Goal: Task Accomplishment & Management: Use online tool/utility

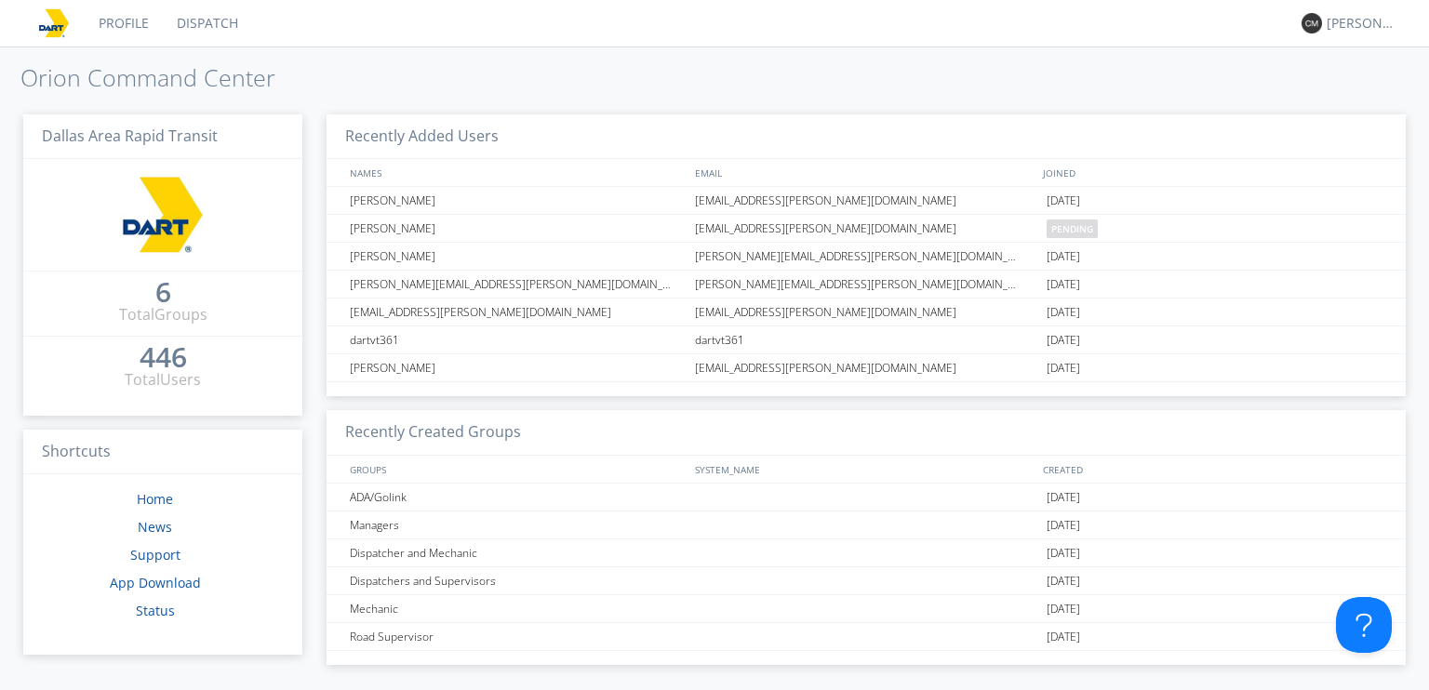
click at [216, 25] on link "Dispatch" at bounding box center [207, 23] width 89 height 47
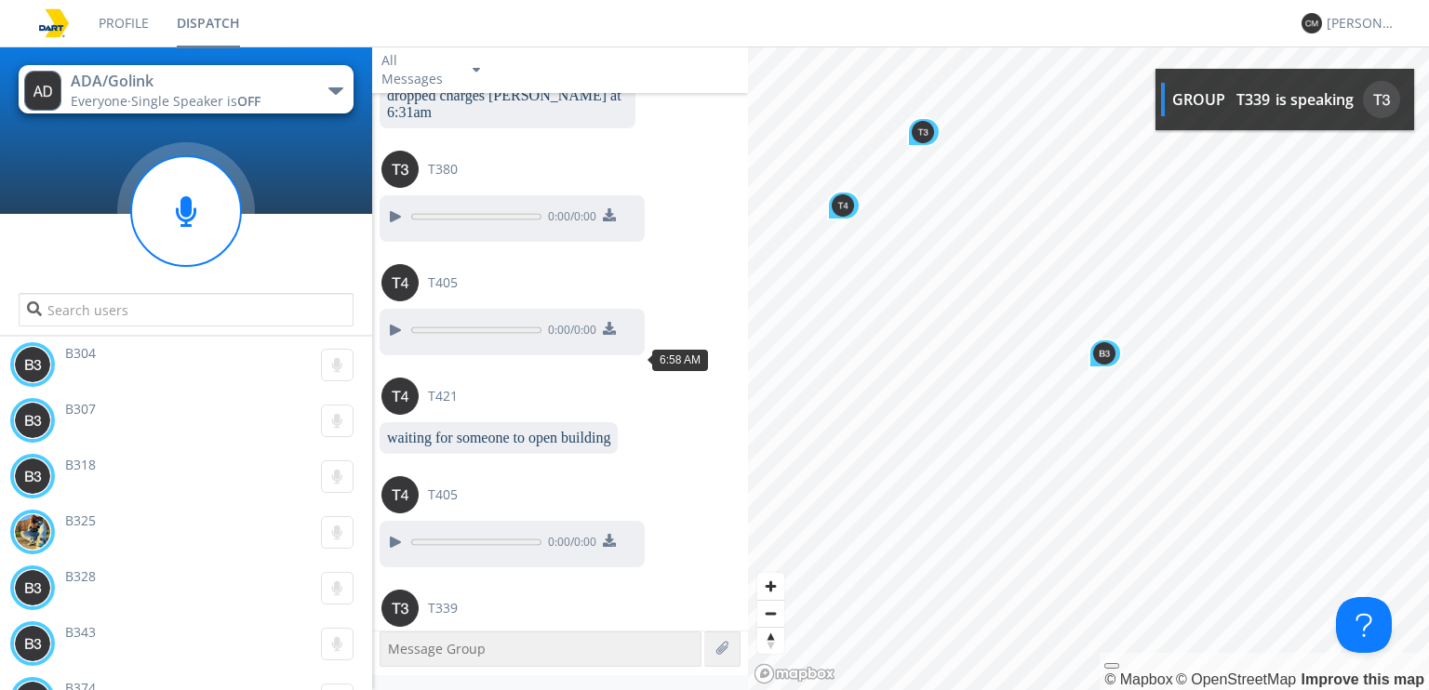
scroll to position [1613, 0]
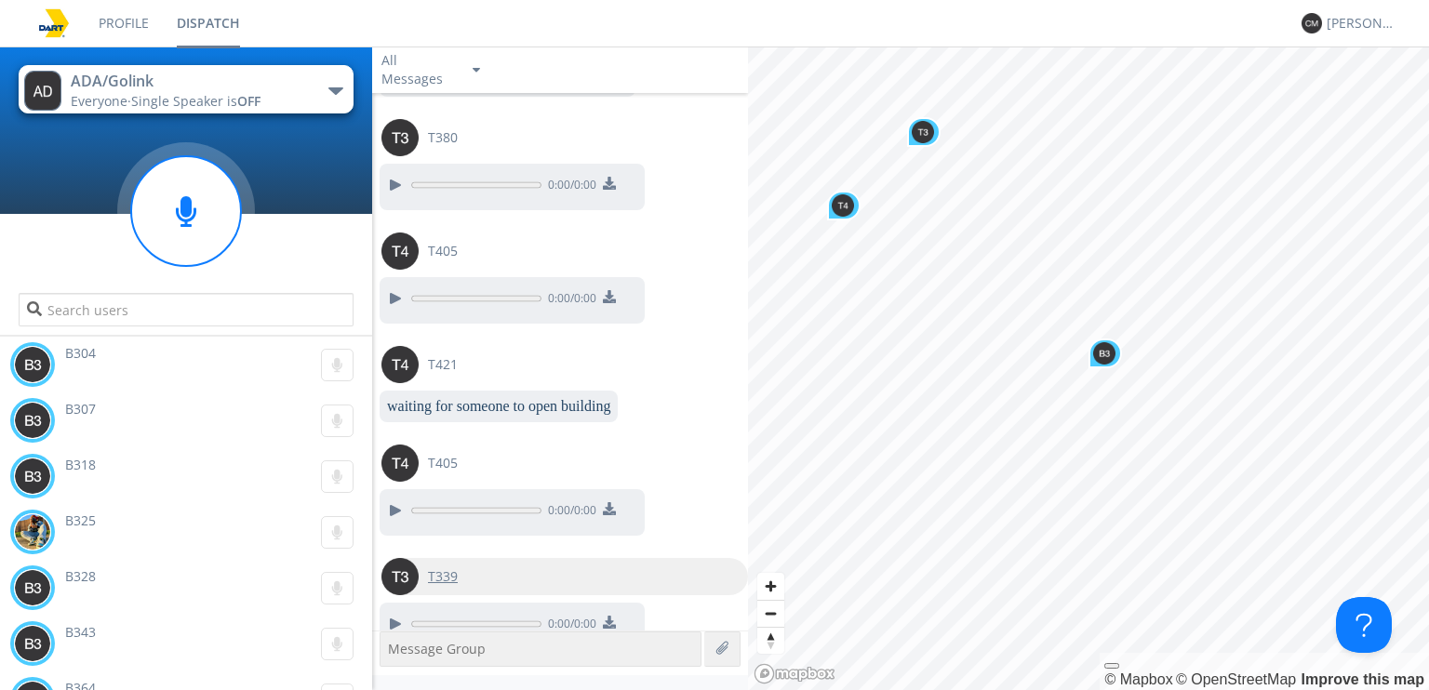
click at [406, 558] on img at bounding box center [399, 576] width 37 height 37
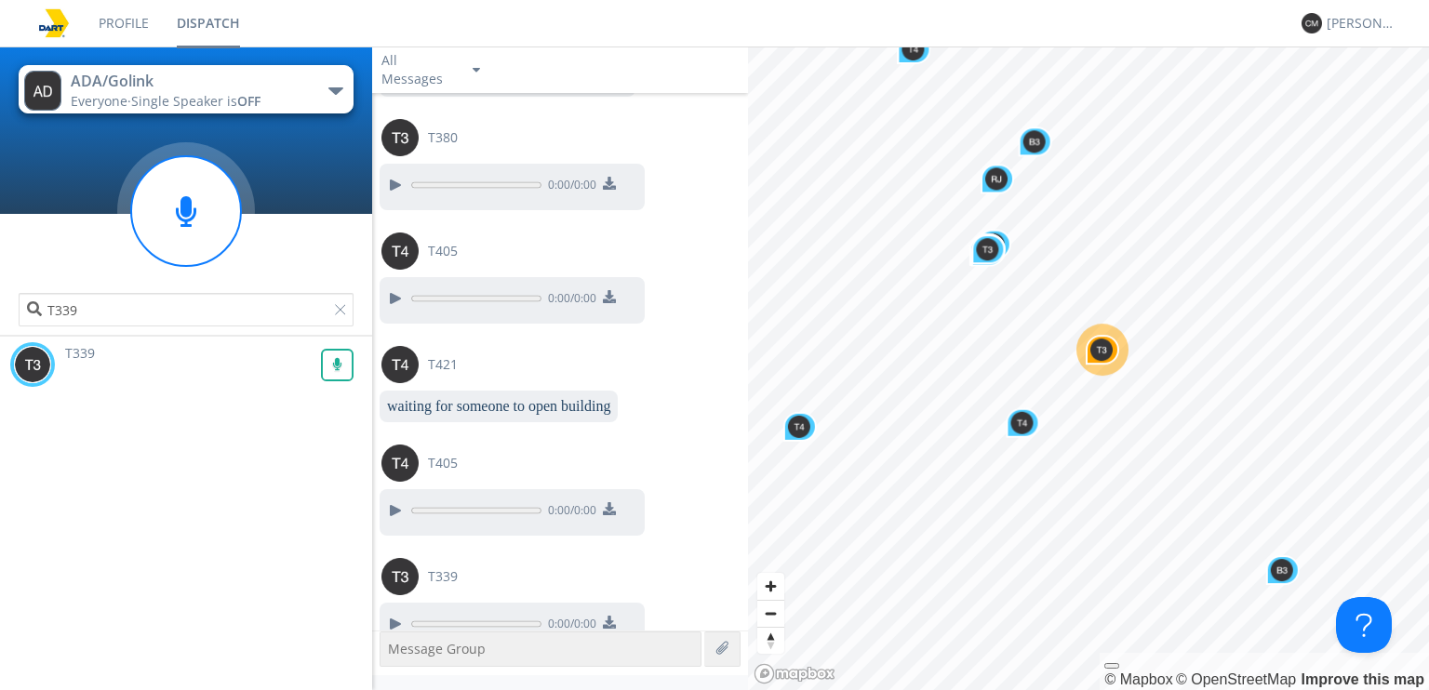
click at [322, 353] on rect at bounding box center [337, 365] width 31 height 31
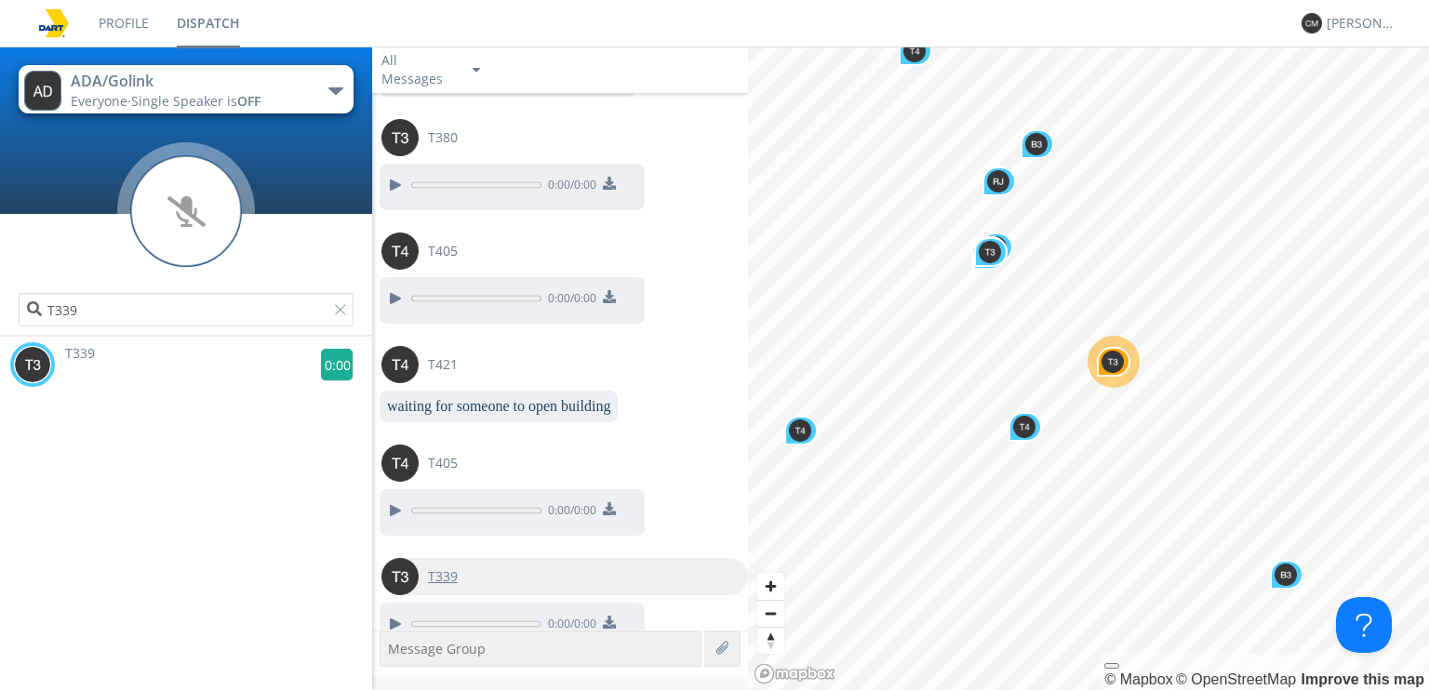
drag, startPoint x: 322, startPoint y: 354, endPoint x: 417, endPoint y: 536, distance: 204.7
click at [323, 366] on g at bounding box center [337, 365] width 33 height 33
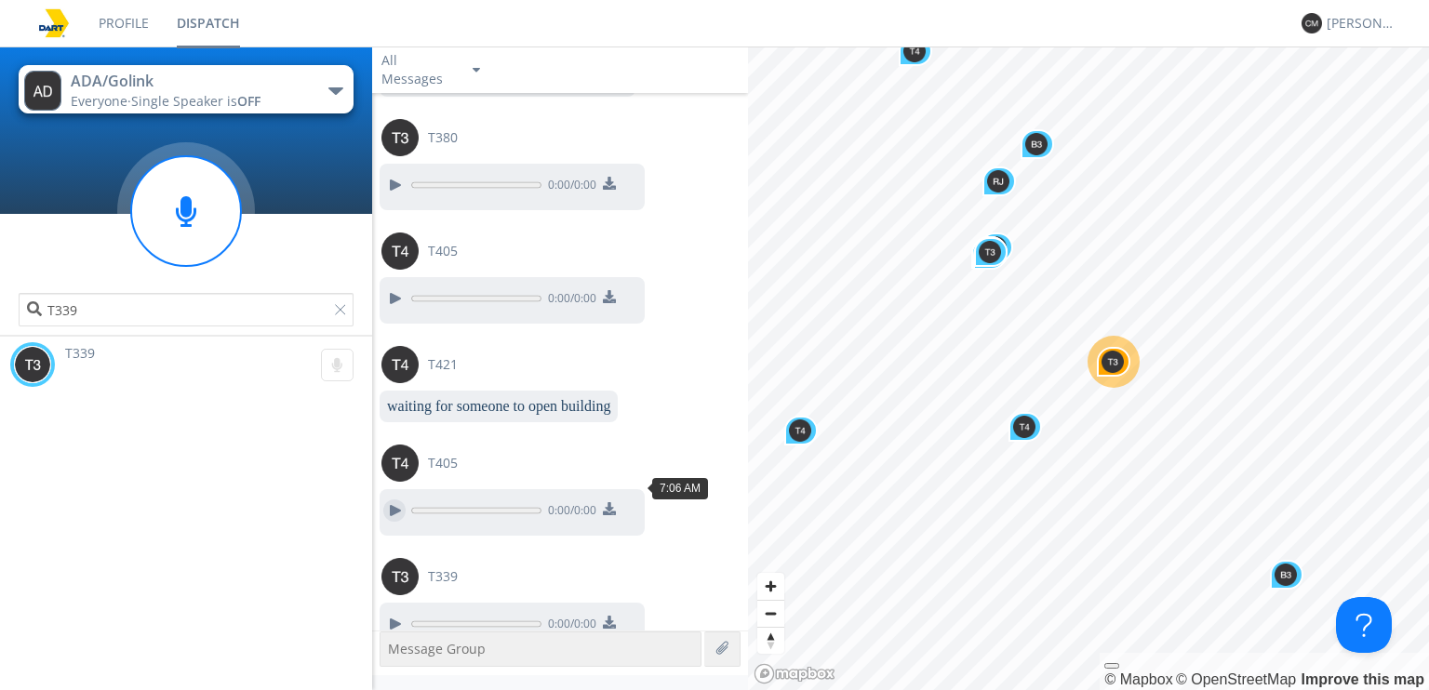
click at [399, 499] on div at bounding box center [394, 510] width 22 height 22
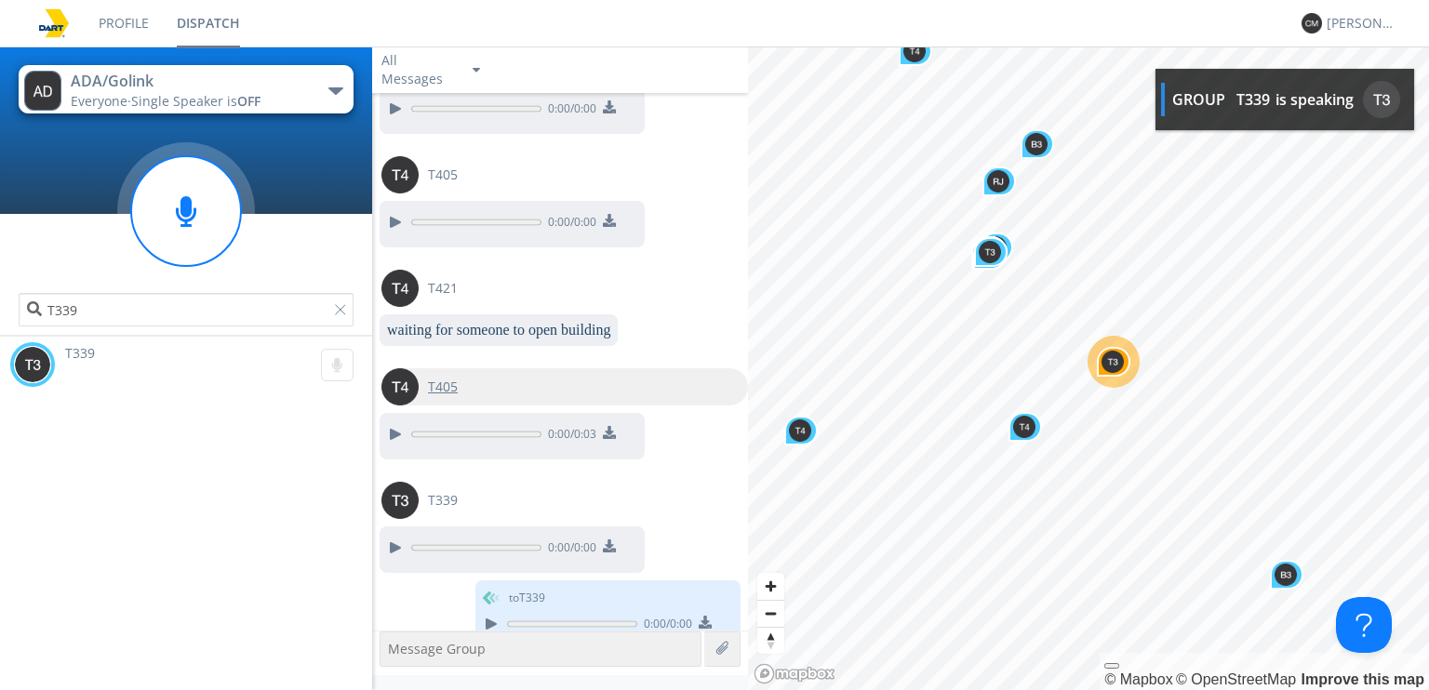
click at [401, 368] on img at bounding box center [399, 386] width 37 height 37
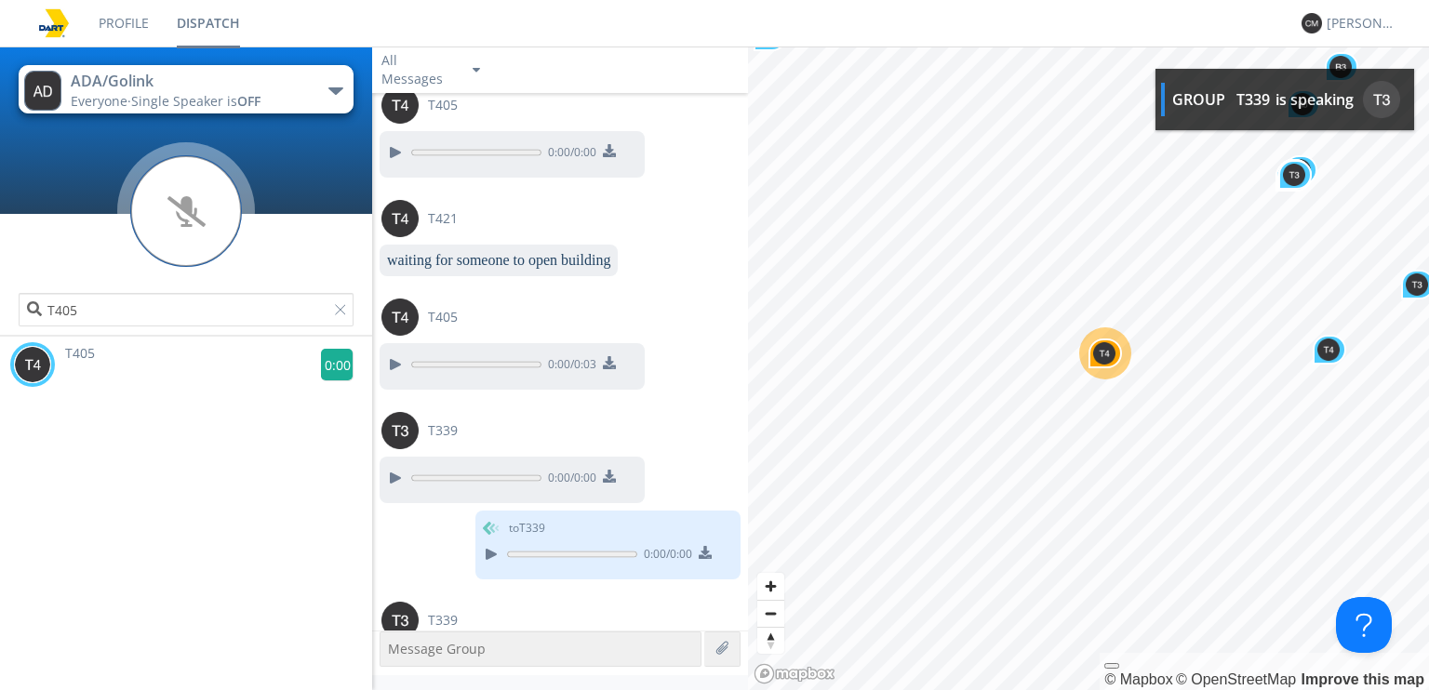
scroll to position [1802, 0]
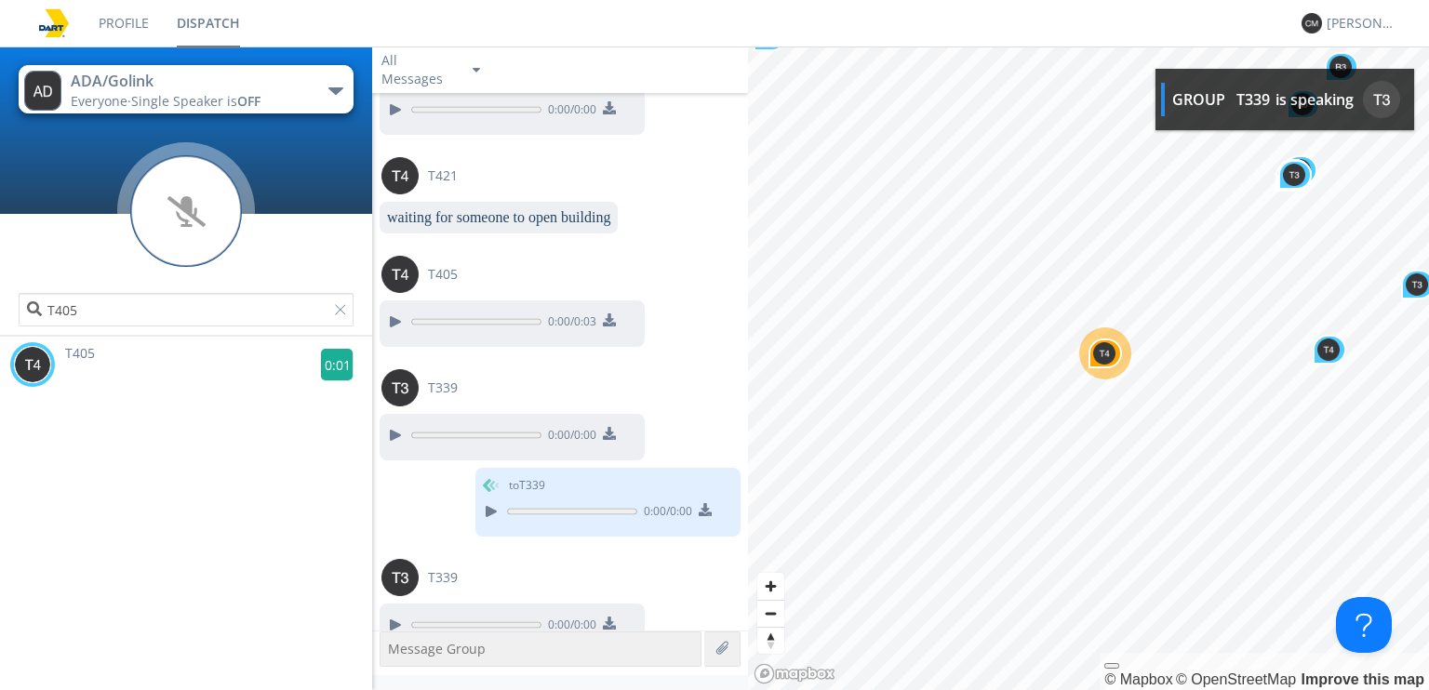
click at [335, 358] on g at bounding box center [337, 365] width 33 height 33
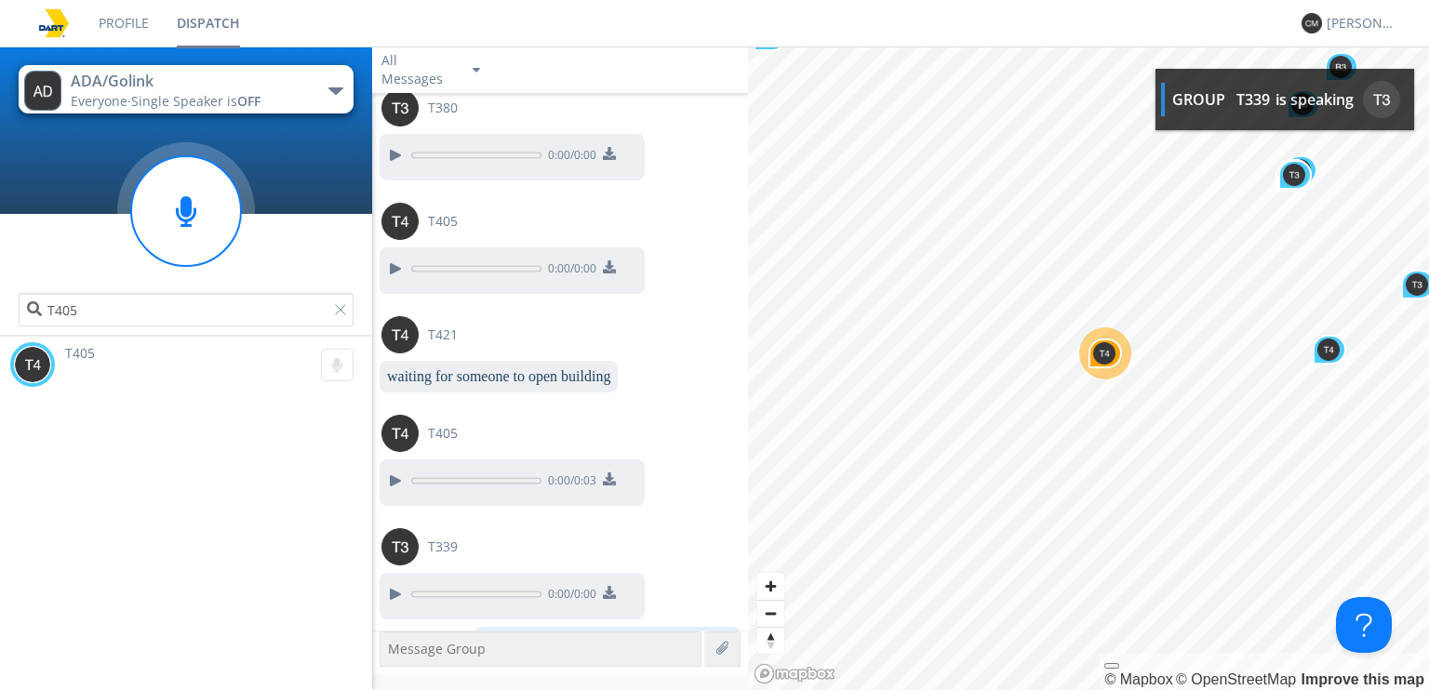
scroll to position [1598, 0]
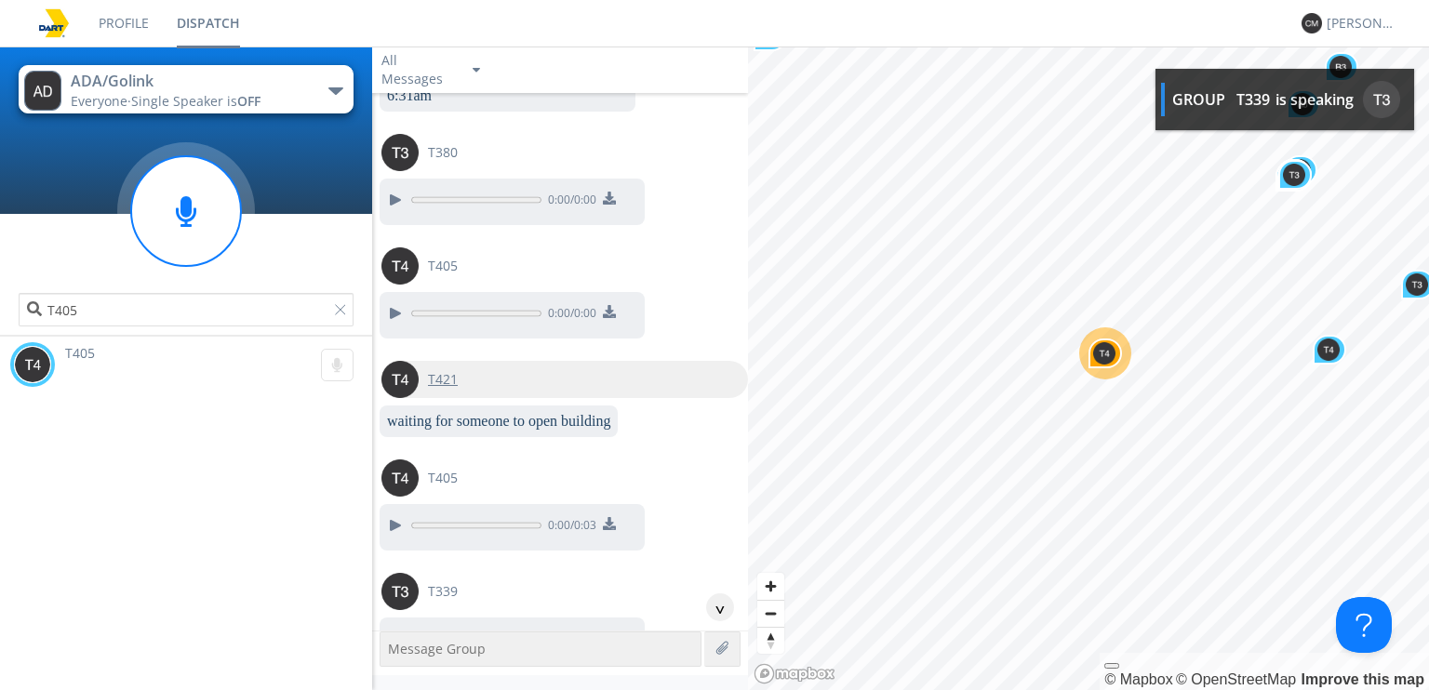
click at [400, 361] on img at bounding box center [399, 379] width 37 height 37
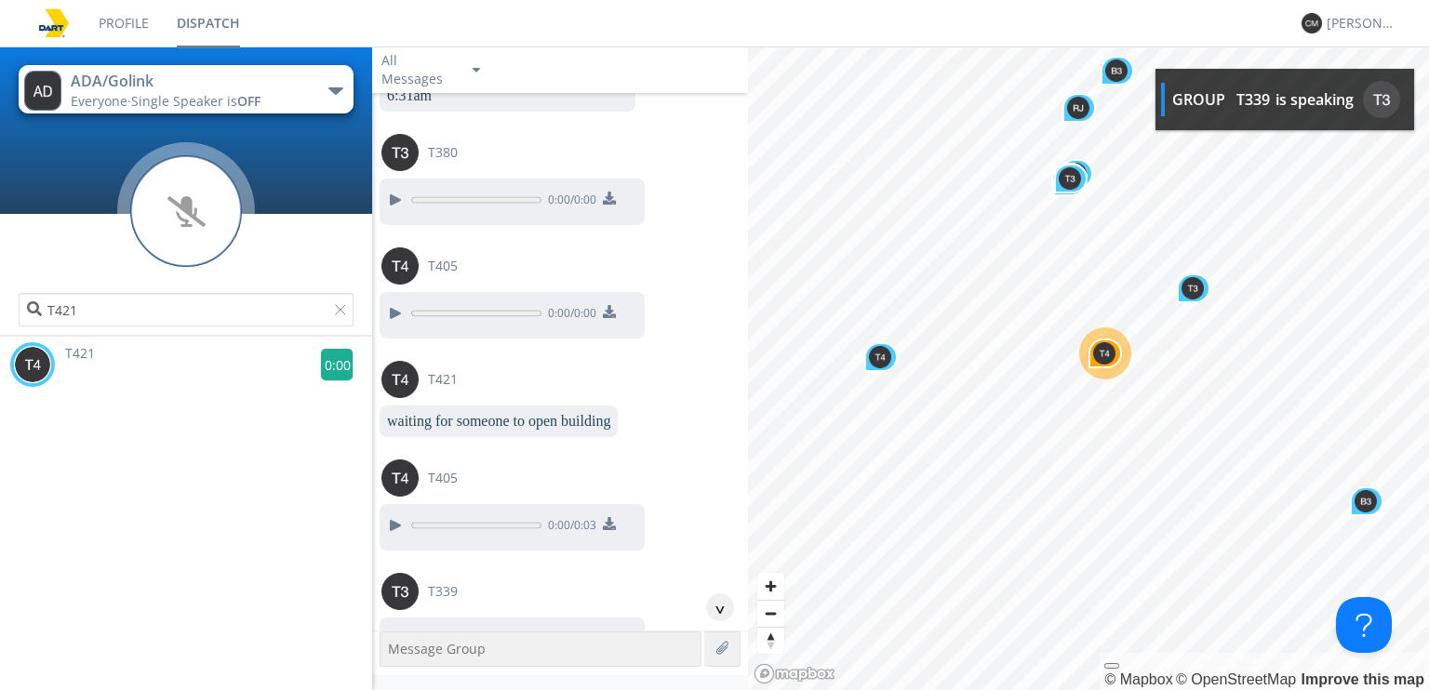
click at [333, 373] on g at bounding box center [337, 365] width 33 height 33
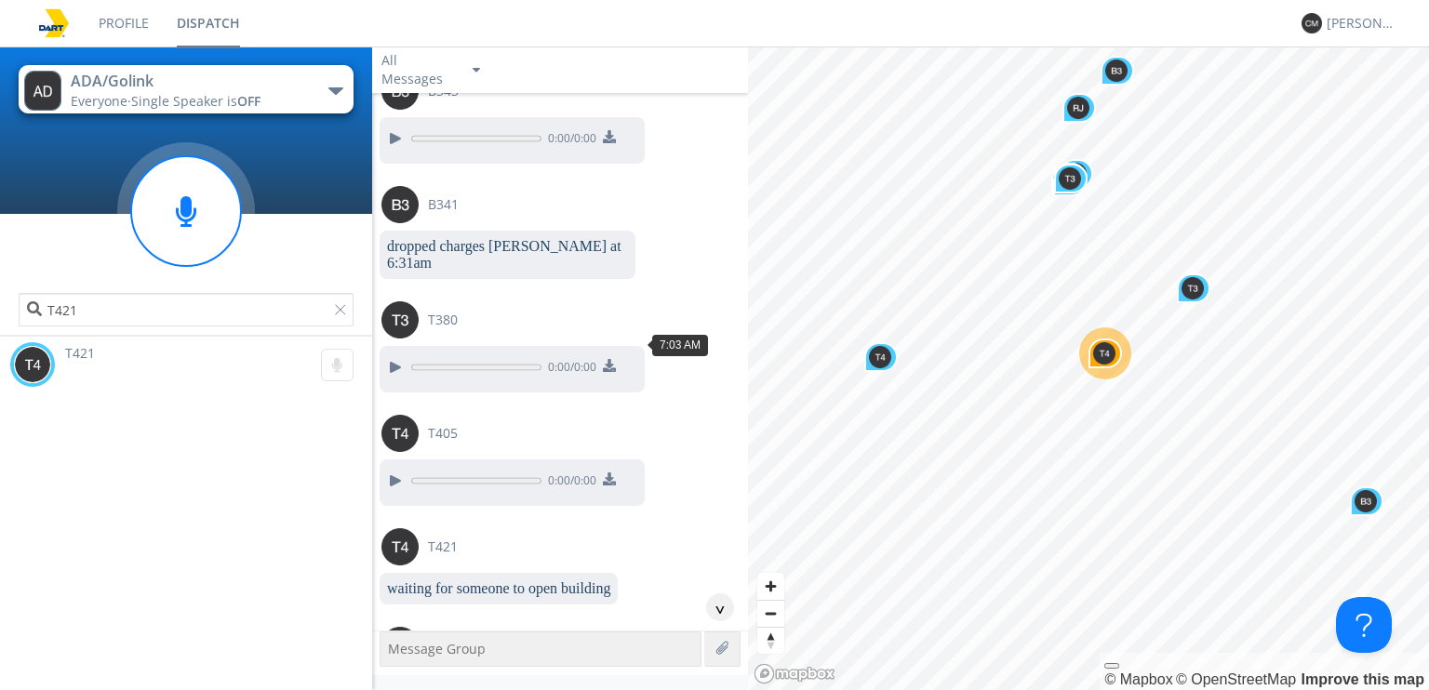
scroll to position [1412, 0]
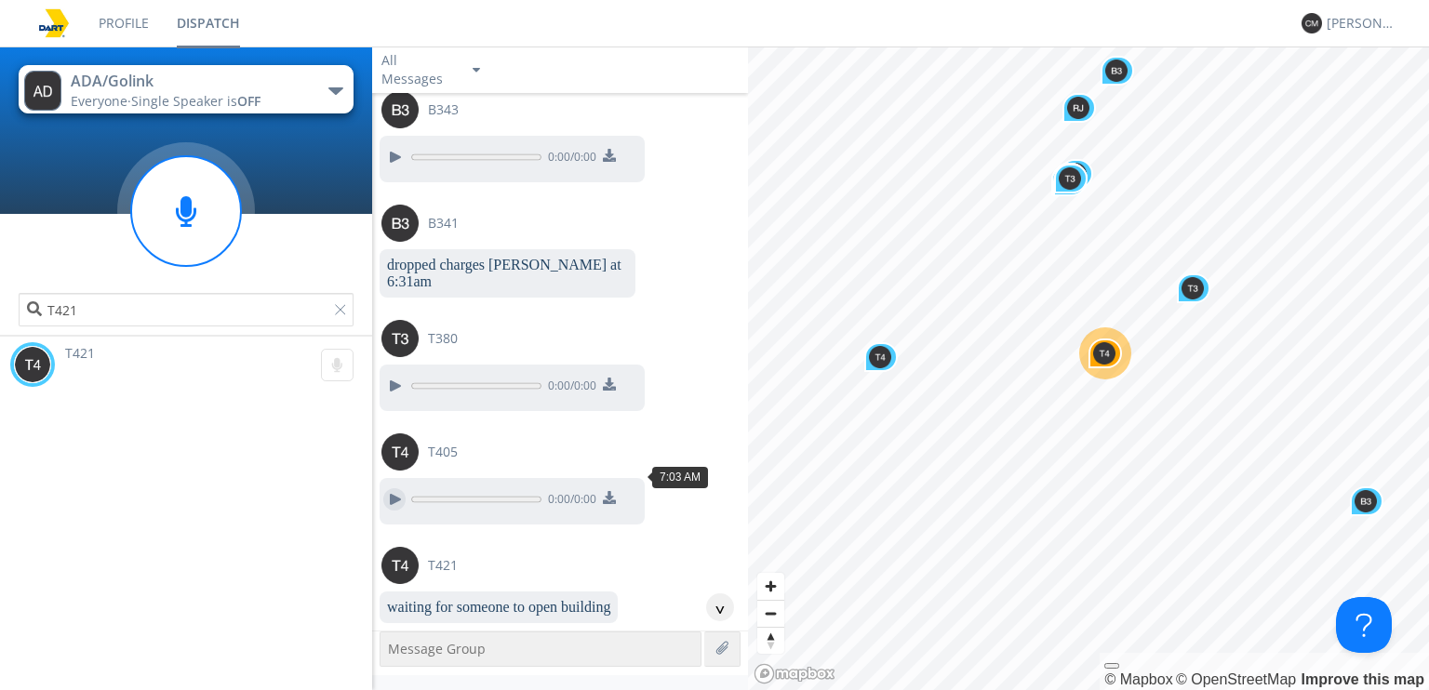
click at [400, 488] on div at bounding box center [394, 499] width 22 height 22
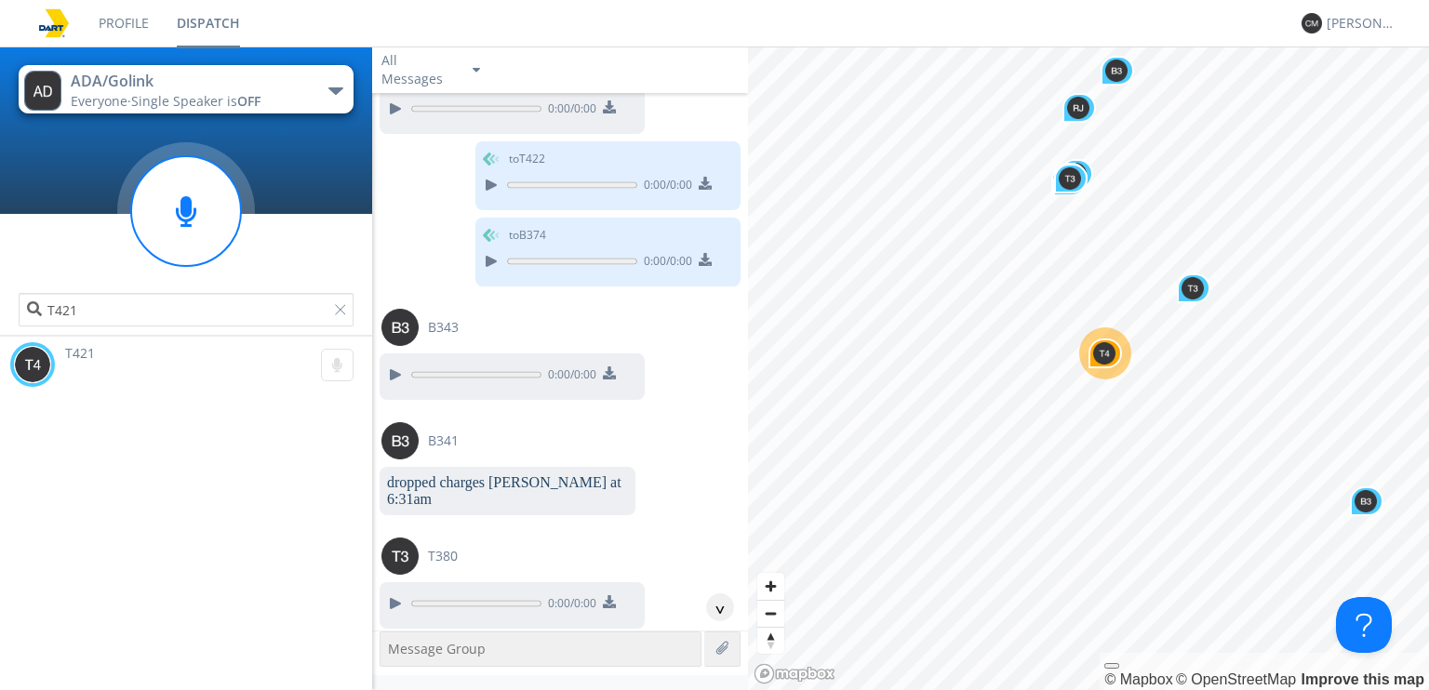
scroll to position [1226, 0]
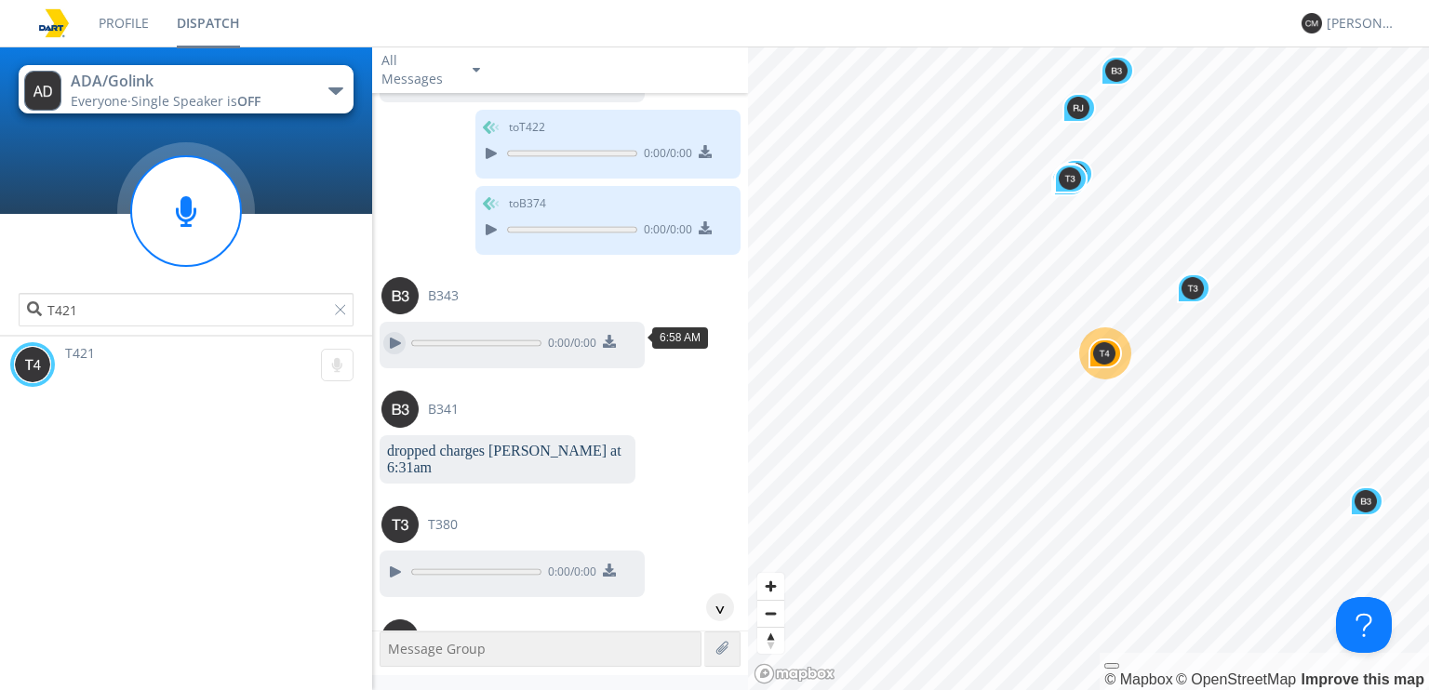
click at [390, 337] on div at bounding box center [394, 343] width 22 height 22
click at [417, 283] on div "B343" at bounding box center [564, 295] width 366 height 37
type input "B343"
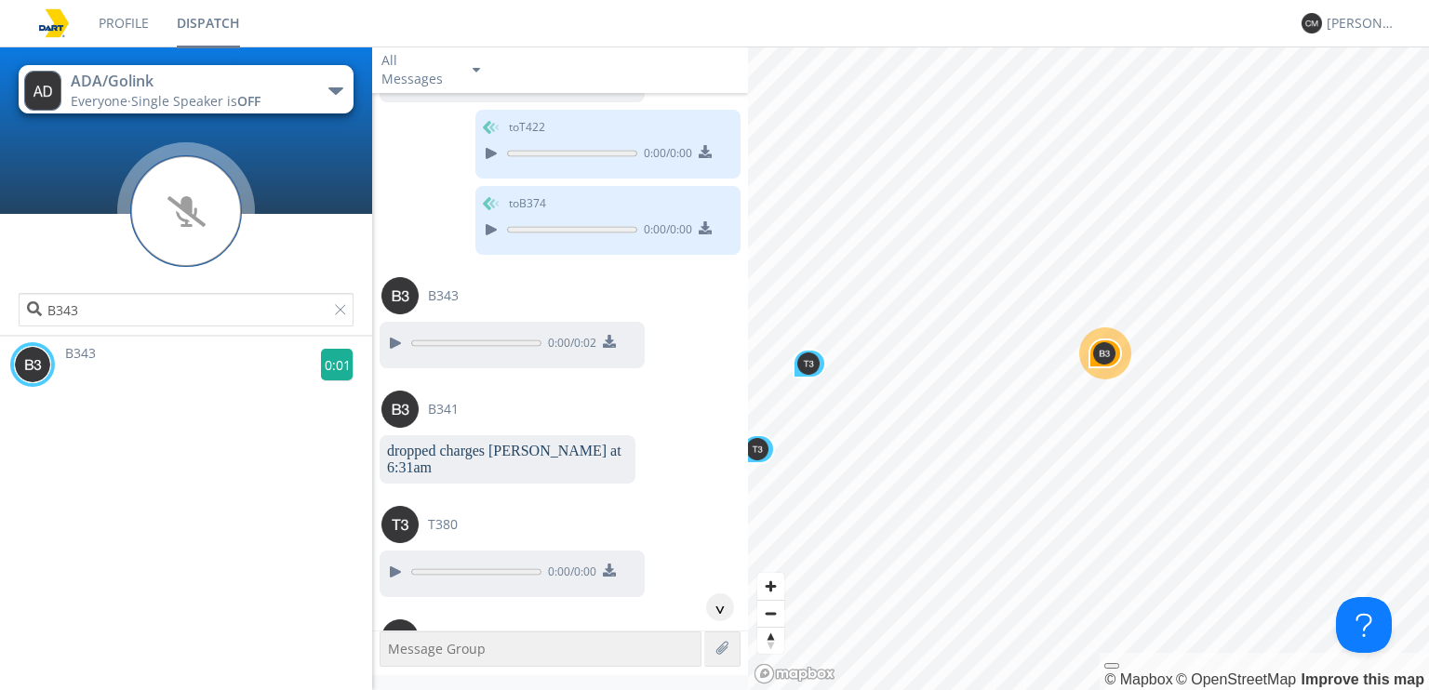
click at [330, 373] on g at bounding box center [337, 365] width 33 height 33
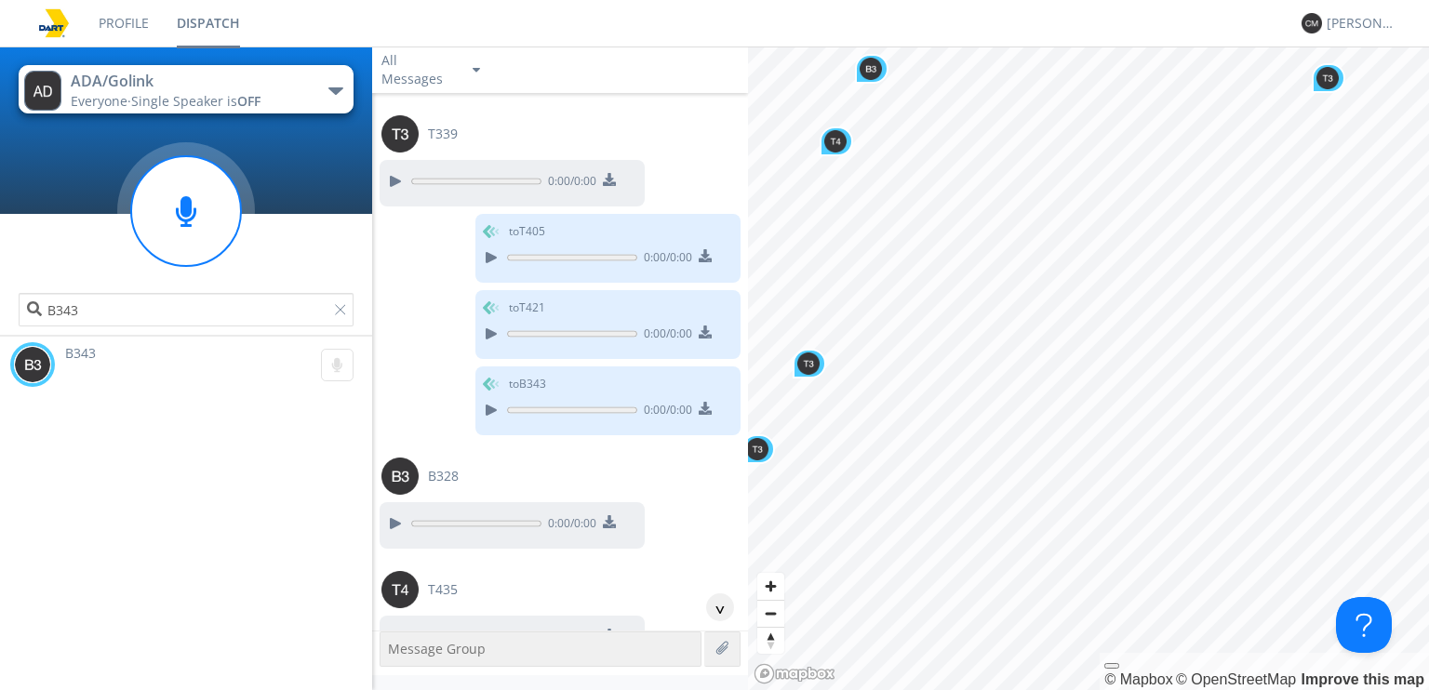
scroll to position [2255, 0]
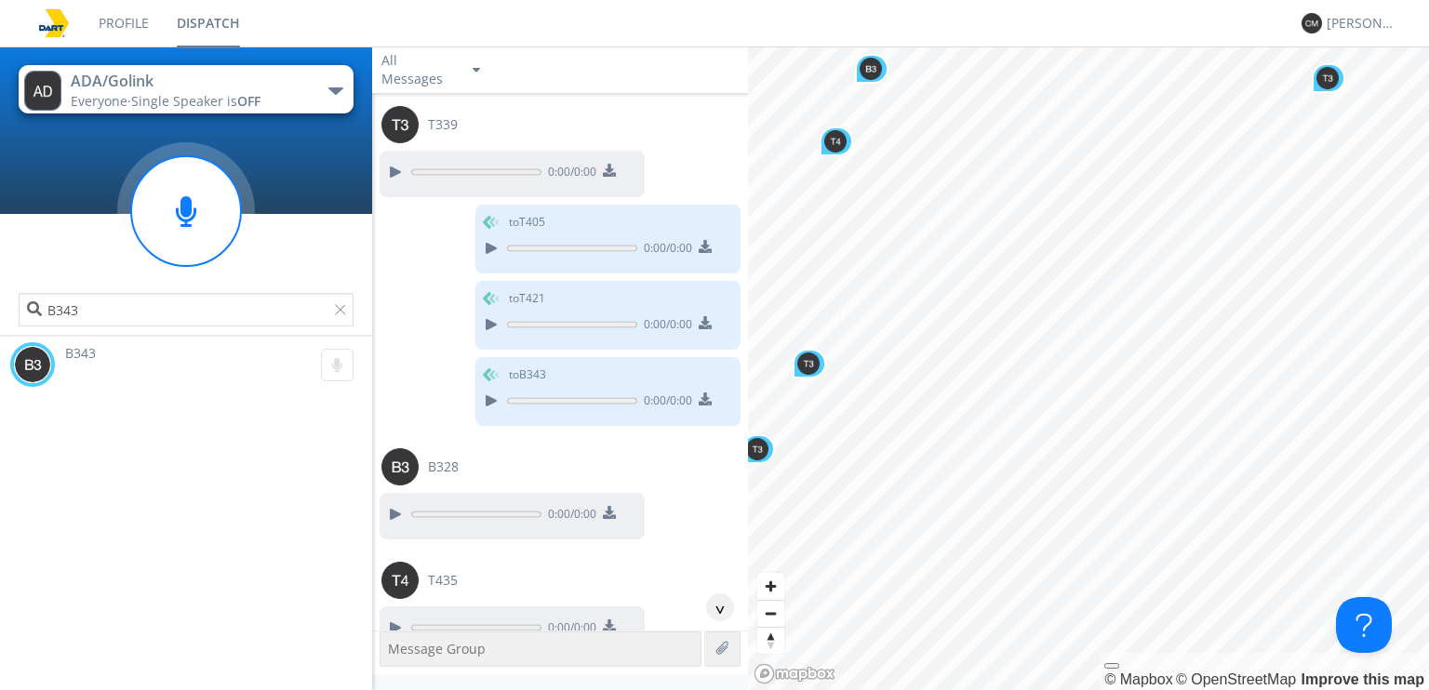
click at [4, 27] on nav "Profile Dispatch [PERSON_NAME]" at bounding box center [714, 23] width 1429 height 47
click at [3, 30] on nav "Profile Dispatch [PERSON_NAME]" at bounding box center [714, 23] width 1429 height 47
